Goal: Task Accomplishment & Management: Manage account settings

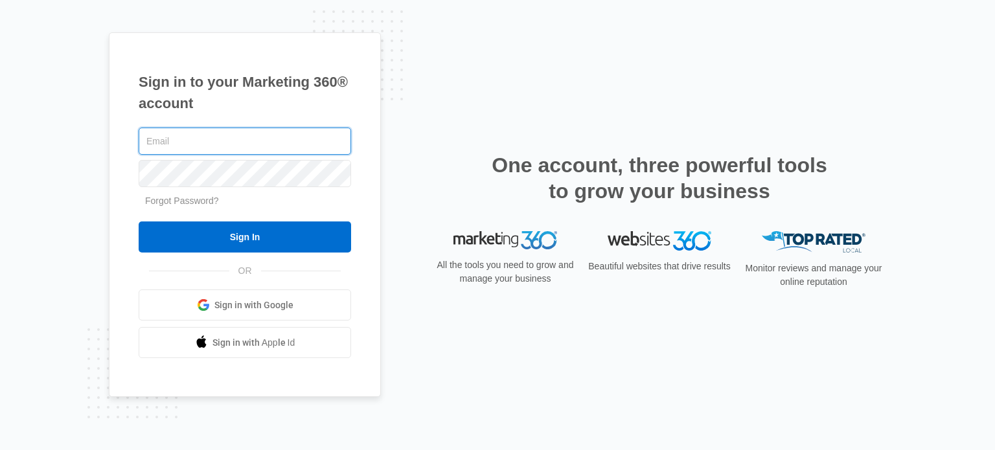
type input "[PERSON_NAME][EMAIL_ADDRESS][DOMAIN_NAME]"
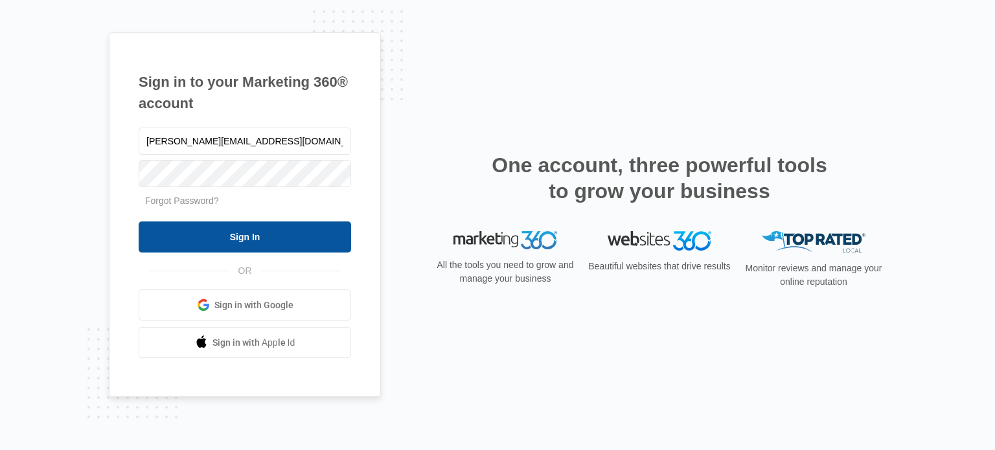
click at [273, 248] on input "Sign In" at bounding box center [245, 237] width 213 height 31
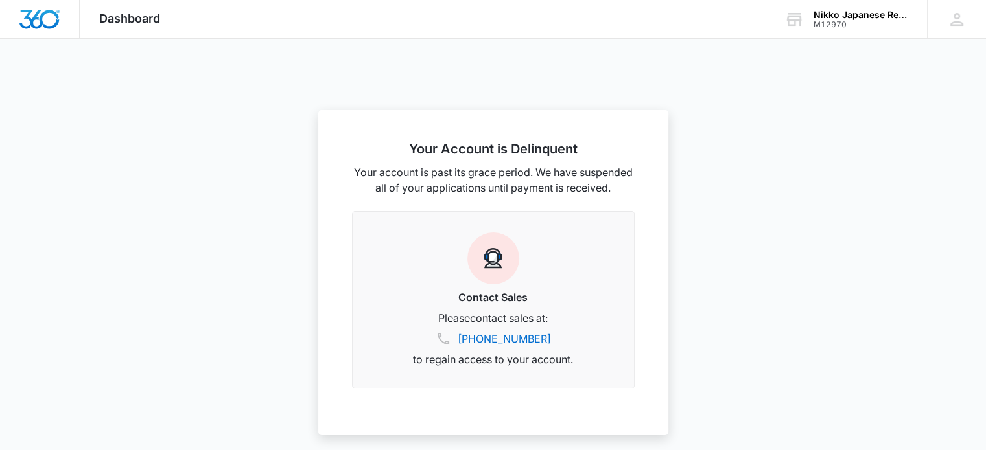
scroll to position [394, 0]
